Goal: Navigation & Orientation: Find specific page/section

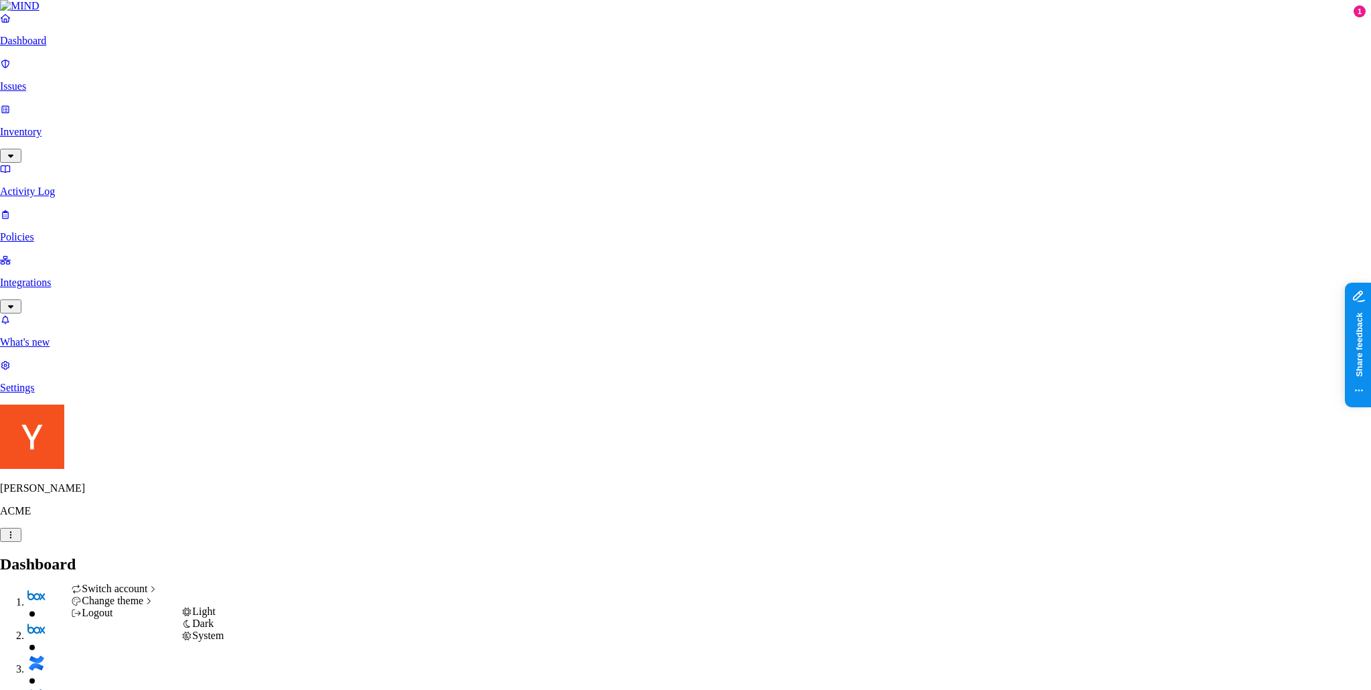
click at [224, 641] on div "System" at bounding box center [202, 635] width 42 height 12
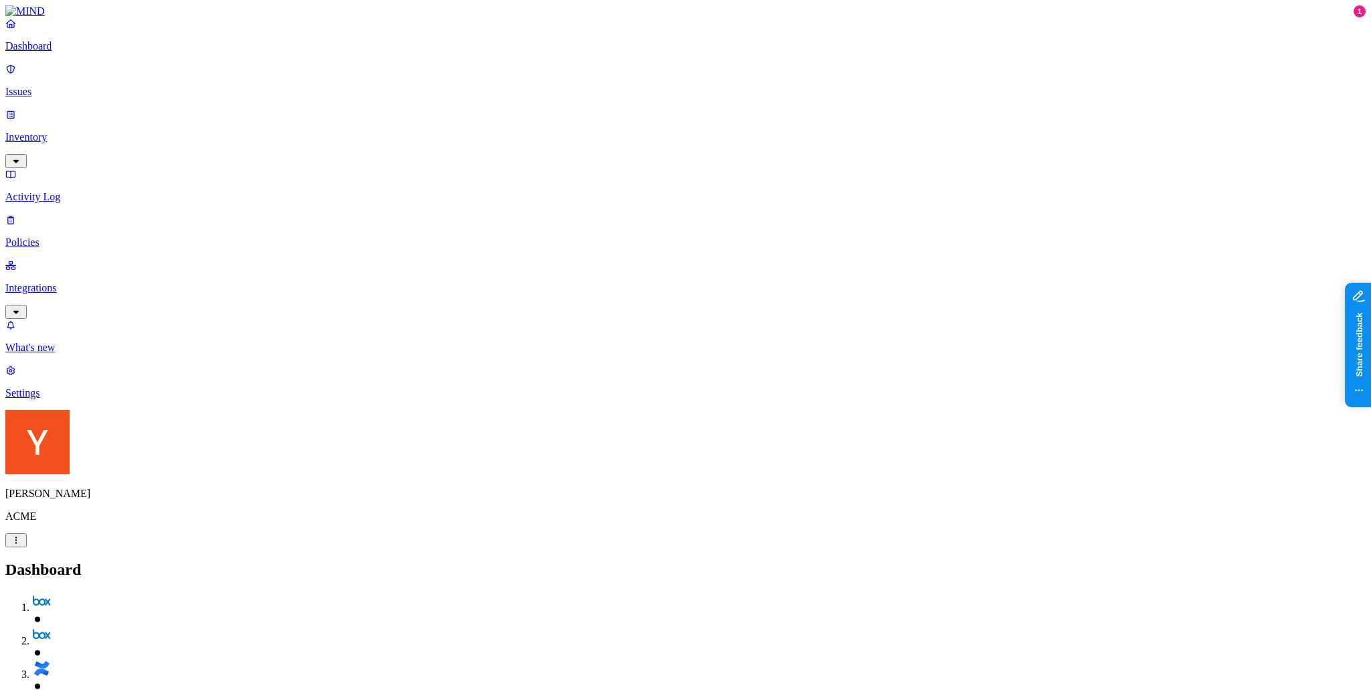
click at [129, 399] on p "Settings" at bounding box center [685, 393] width 1361 height 12
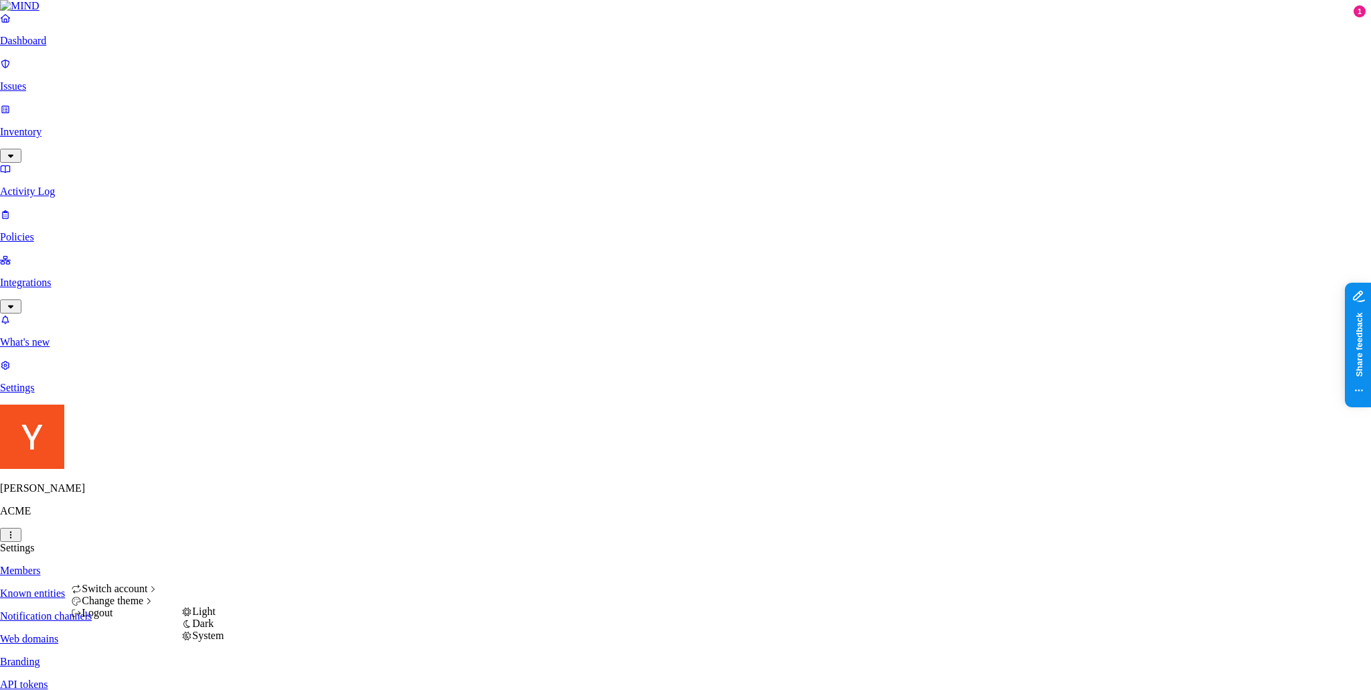
click at [220, 641] on div "System" at bounding box center [202, 635] width 42 height 12
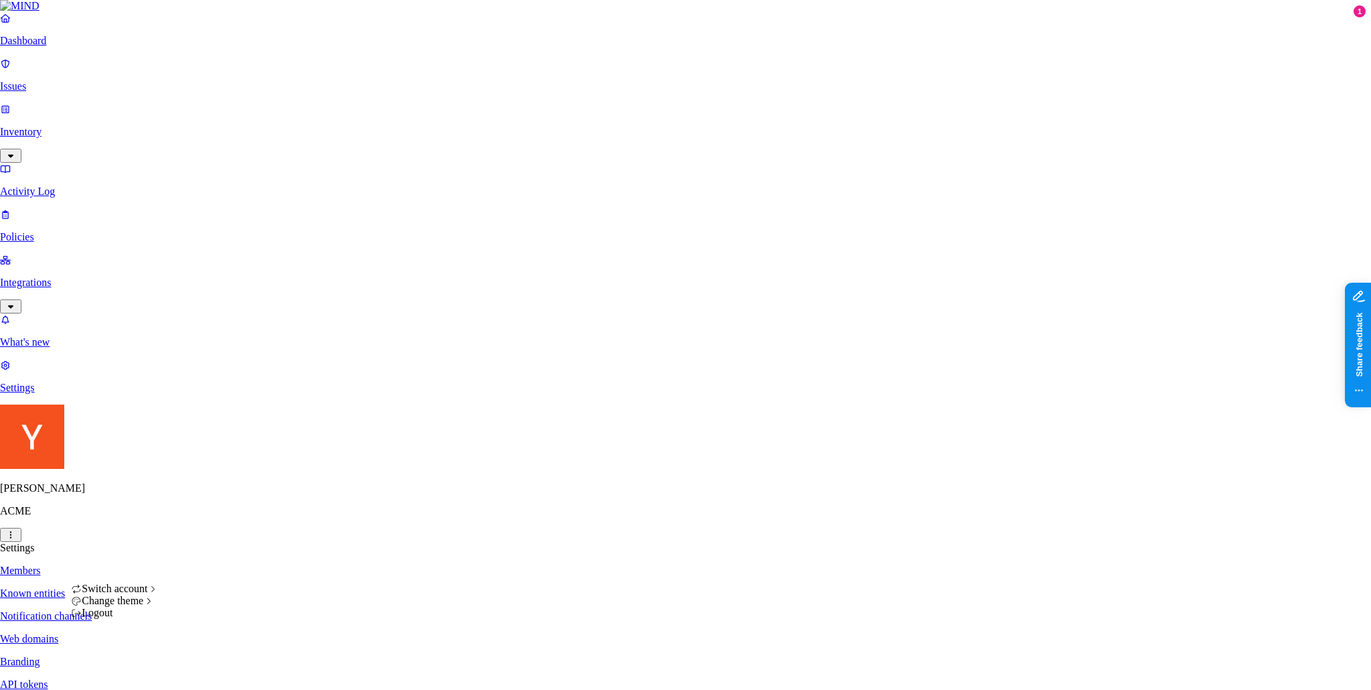
click at [214, 629] on span "Dark" at bounding box center [202, 622] width 21 height 11
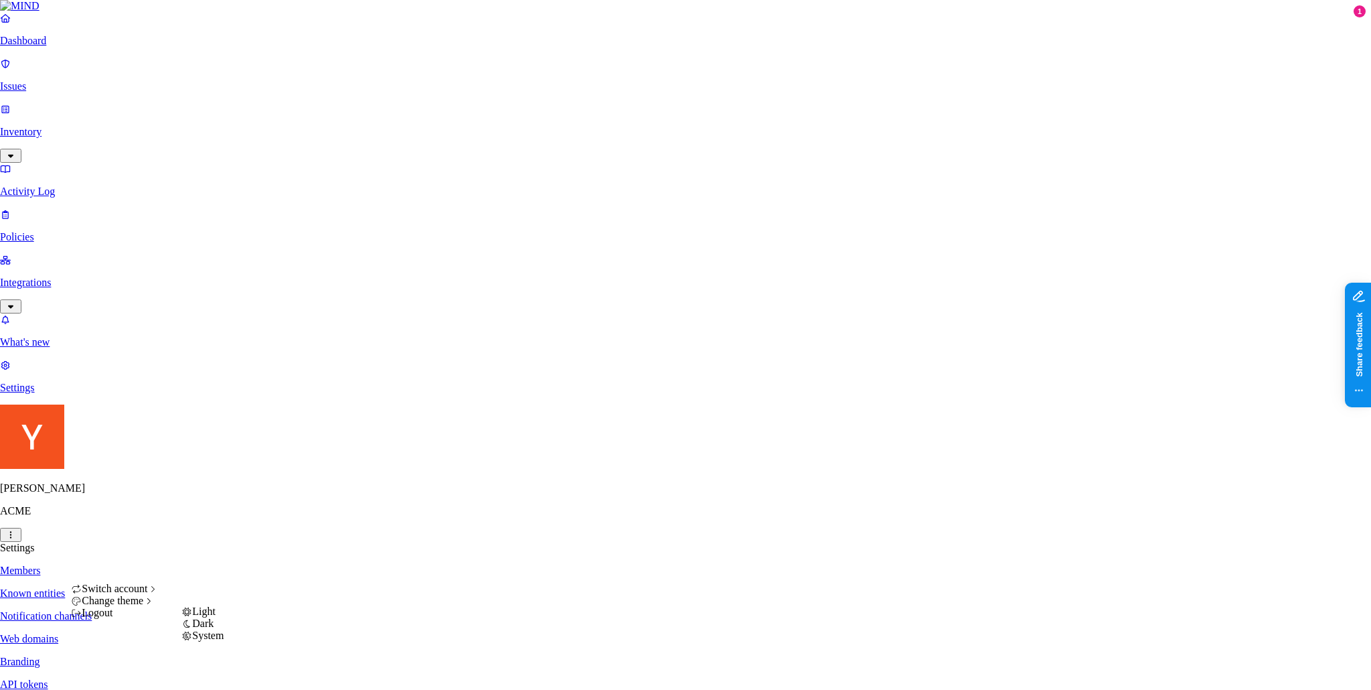
click at [216, 617] on span "Light" at bounding box center [203, 610] width 23 height 11
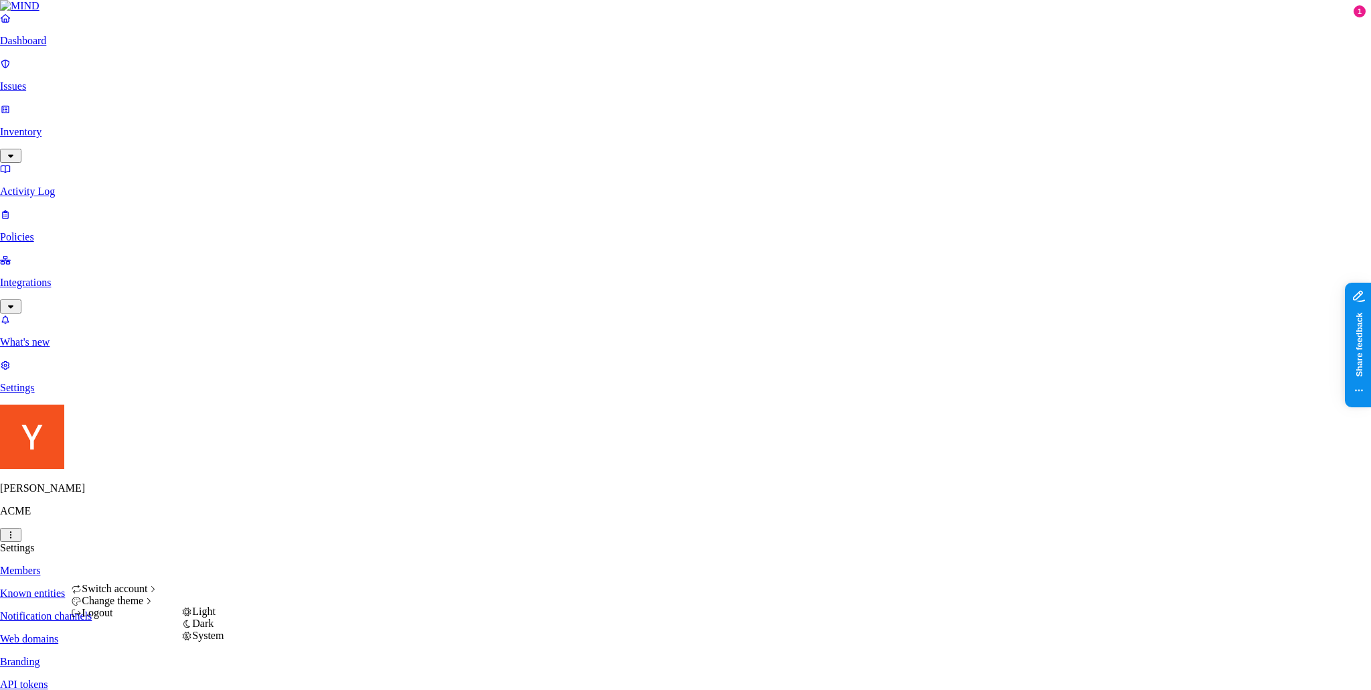
click at [224, 629] on div "Dark" at bounding box center [202, 623] width 42 height 12
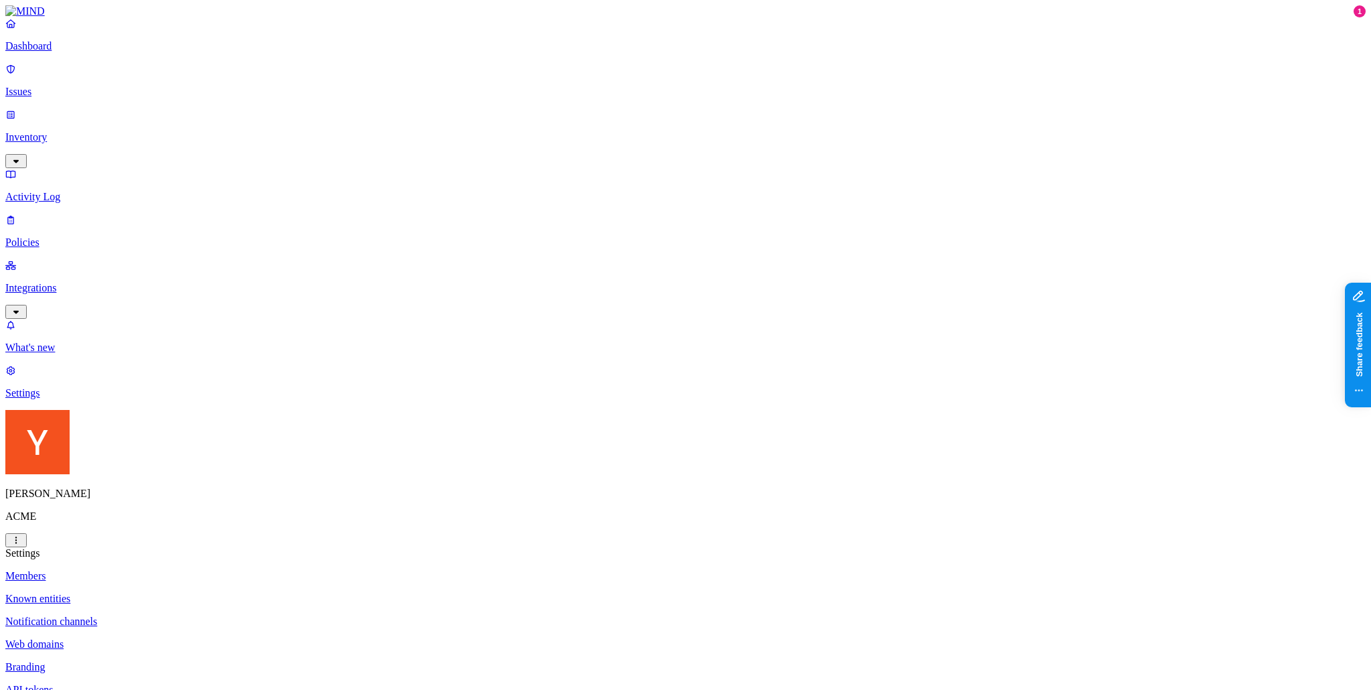
click at [70, 52] on p "Dashboard" at bounding box center [685, 46] width 1361 height 12
